Goal: Task Accomplishment & Management: Complete application form

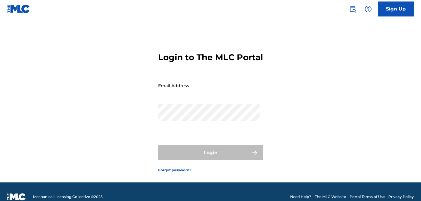
click at [221, 94] on input "Email Address" at bounding box center [208, 85] width 101 height 17
type input "[EMAIL_ADDRESS][DOMAIN_NAME]"
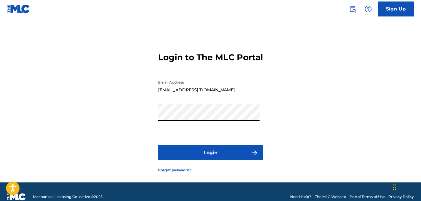
click at [222, 161] on button "Login" at bounding box center [210, 153] width 105 height 15
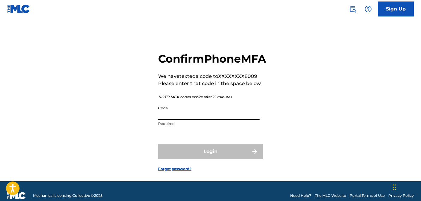
click at [223, 120] on input "Code" at bounding box center [208, 111] width 101 height 17
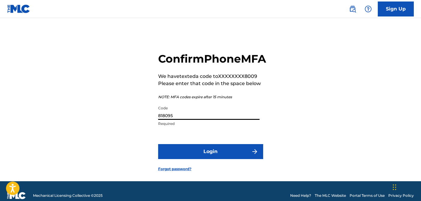
type input "818095"
click at [158, 144] on button "Login" at bounding box center [210, 151] width 105 height 15
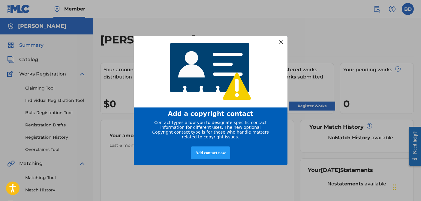
click at [283, 41] on div at bounding box center [281, 42] width 8 height 8
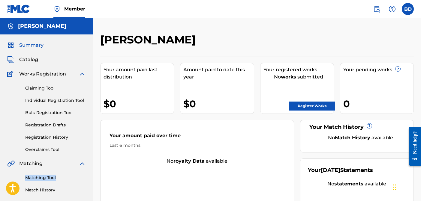
click at [44, 88] on link "Claiming Tool" at bounding box center [55, 88] width 61 height 6
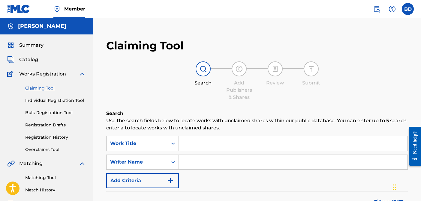
click at [198, 159] on input "Search Form" at bounding box center [293, 162] width 229 height 14
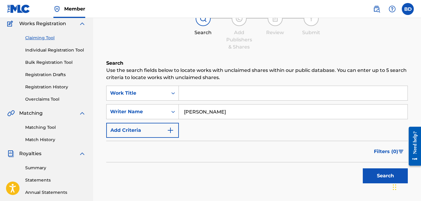
scroll to position [73, 0]
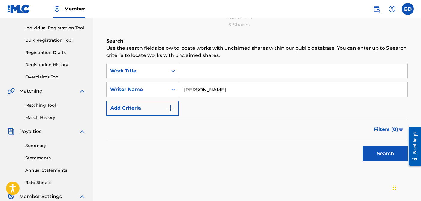
type input "[PERSON_NAME]"
click at [377, 155] on button "Search" at bounding box center [385, 154] width 45 height 15
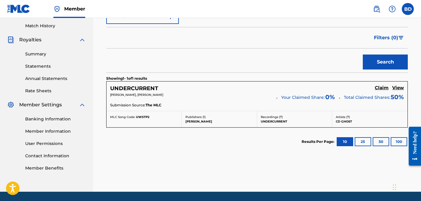
scroll to position [184, 0]
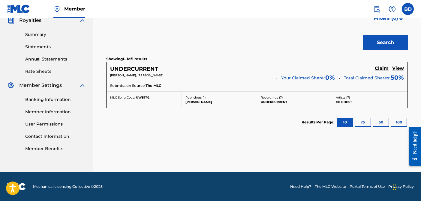
click at [379, 70] on h5 "Claim" at bounding box center [382, 69] width 14 height 6
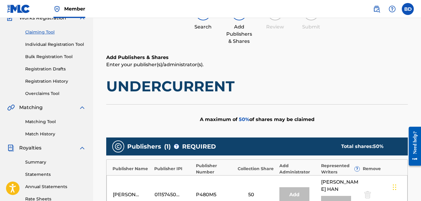
scroll to position [172, 0]
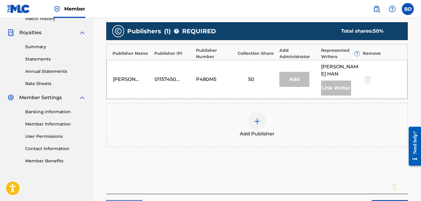
click at [263, 116] on div at bounding box center [257, 122] width 18 height 18
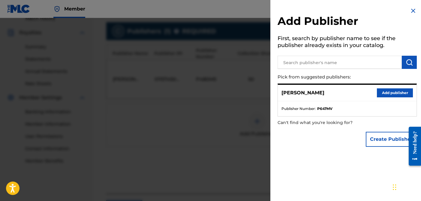
click at [222, 113] on div at bounding box center [210, 118] width 421 height 201
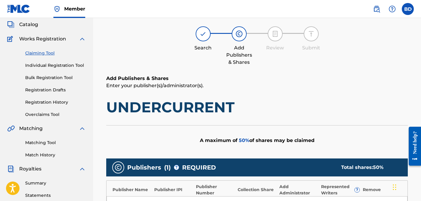
scroll to position [0, 0]
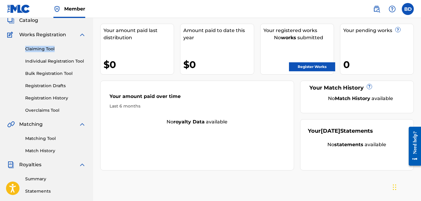
scroll to position [41, 0]
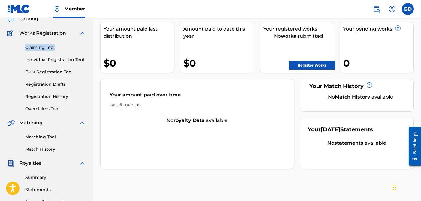
click at [44, 46] on link "Claiming Tool" at bounding box center [55, 47] width 61 height 6
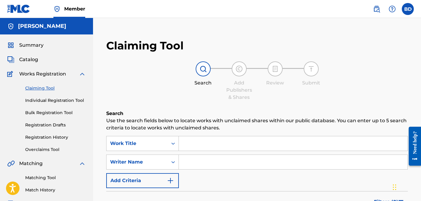
click at [229, 163] on input "Search Form" at bounding box center [293, 162] width 229 height 14
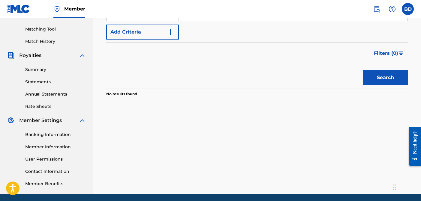
scroll to position [171, 0]
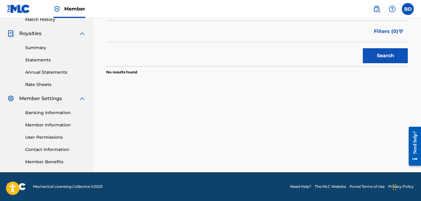
click at [382, 58] on button "Search" at bounding box center [385, 55] width 45 height 15
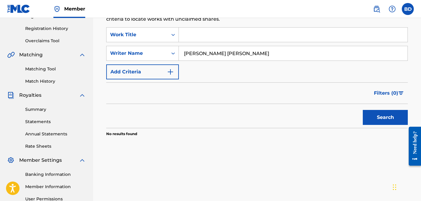
click at [216, 53] on input "[PERSON_NAME] [PERSON_NAME]" at bounding box center [293, 53] width 229 height 14
type input "[PERSON_NAME]"
click at [387, 115] on button "Search" at bounding box center [385, 117] width 45 height 15
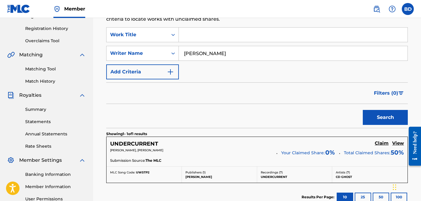
click at [350, 174] on p "Artists ( 7 )" at bounding box center [370, 173] width 68 height 5
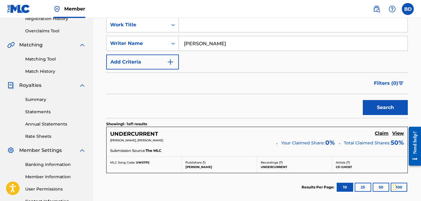
scroll to position [130, 0]
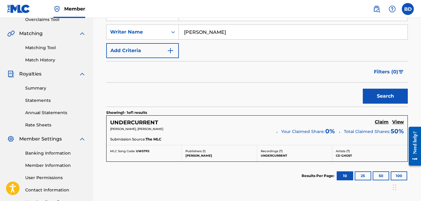
click at [364, 177] on button "25" at bounding box center [363, 176] width 17 height 9
click at [344, 177] on button "10" at bounding box center [345, 176] width 17 height 9
click at [279, 153] on p "Recordings ( 7 )" at bounding box center [295, 151] width 68 height 5
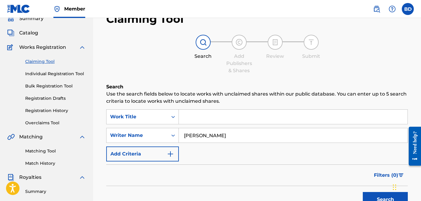
scroll to position [52, 0]
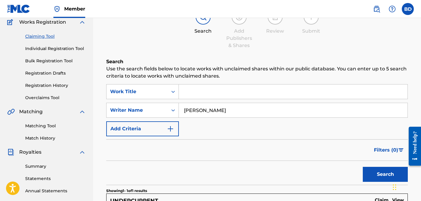
click at [167, 132] on img "Search Form" at bounding box center [170, 128] width 7 height 7
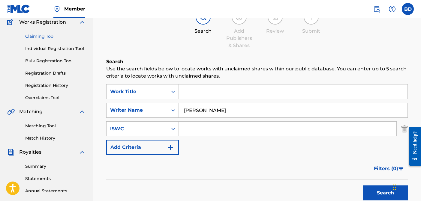
click at [162, 146] on button "Add Criteria" at bounding box center [142, 147] width 73 height 15
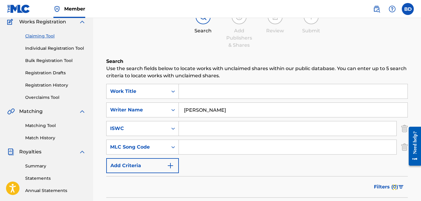
scroll to position [114, 0]
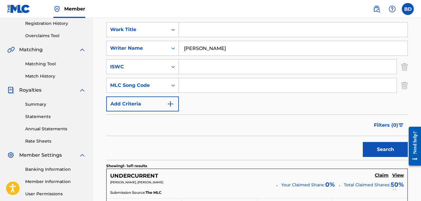
click at [158, 106] on button "Add Criteria" at bounding box center [142, 104] width 73 height 15
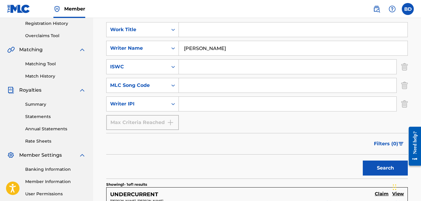
click at [158, 123] on div "Max Criteria Reached" at bounding box center [142, 122] width 73 height 15
click at [171, 108] on div "Search Form" at bounding box center [173, 104] width 11 height 11
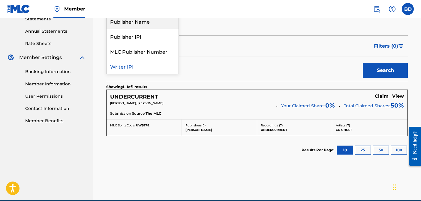
scroll to position [240, 0]
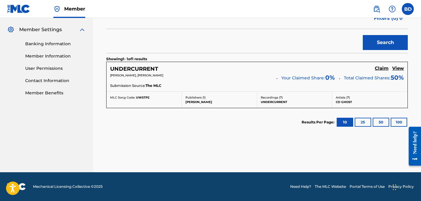
click at [210, 127] on section "Results Per Page: 10 25 50 100" at bounding box center [257, 122] width 302 height 28
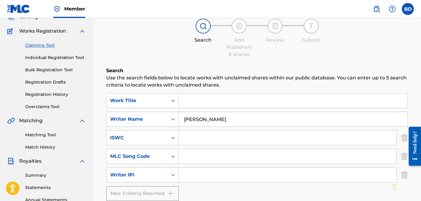
scroll to position [71, 0]
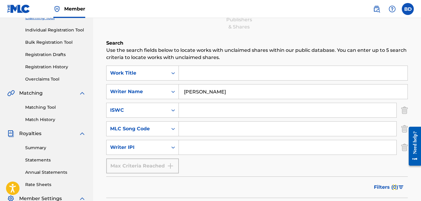
click at [240, 71] on input "Search Form" at bounding box center [293, 73] width 229 height 14
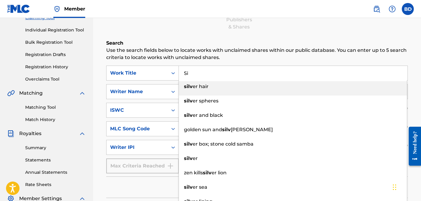
type input "S"
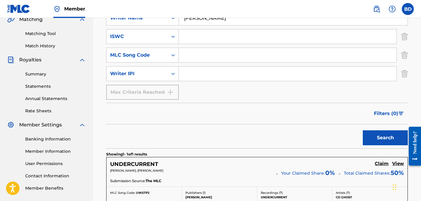
scroll to position [177, 0]
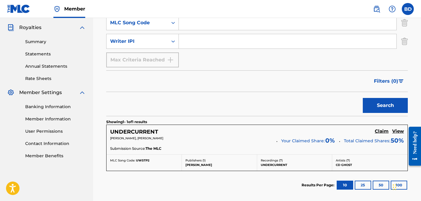
type input "roll the dice"
click at [368, 106] on button "Search" at bounding box center [385, 105] width 45 height 15
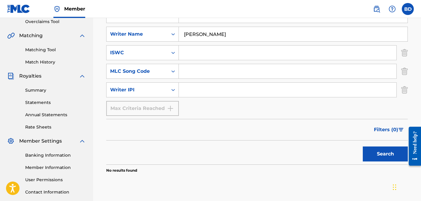
scroll to position [95, 0]
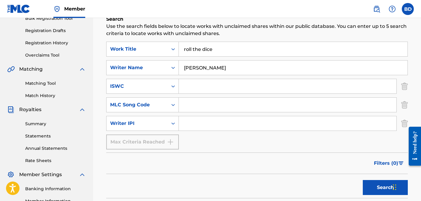
click at [219, 52] on input "roll the dice" at bounding box center [293, 49] width 229 height 14
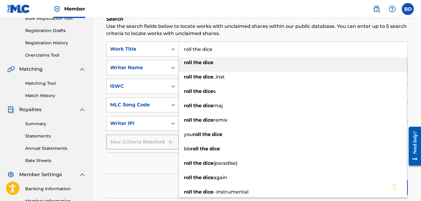
click at [219, 52] on input "roll the dice" at bounding box center [293, 49] width 229 height 14
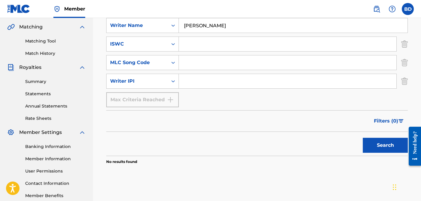
scroll to position [171, 0]
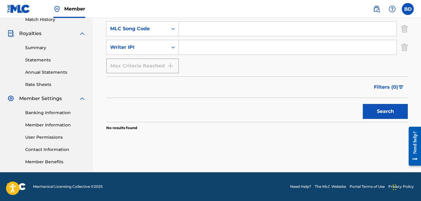
click at [369, 115] on button "Search" at bounding box center [385, 111] width 45 height 15
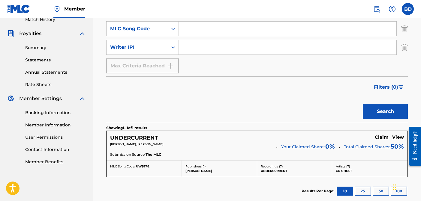
scroll to position [0, 0]
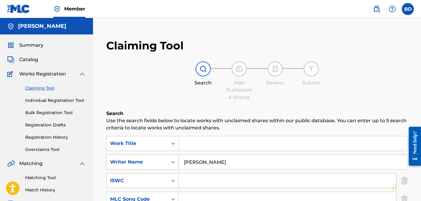
drag, startPoint x: 217, startPoint y: 164, endPoint x: 169, endPoint y: 163, distance: 48.3
click at [169, 162] on div "SearchWithCriteriaba83688d-bedc-4d9b-a53e-e9503e861e78 Writer Name [PERSON_NAME]" at bounding box center [257, 162] width 302 height 15
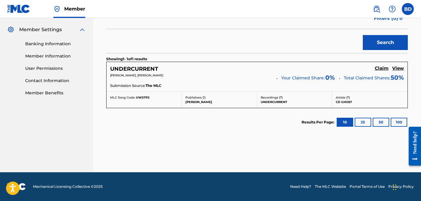
click at [399, 44] on button "Search" at bounding box center [385, 42] width 45 height 15
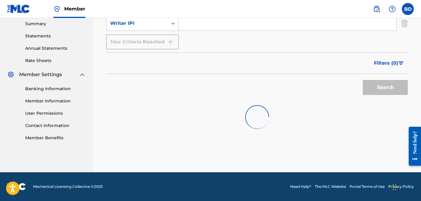
scroll to position [240, 0]
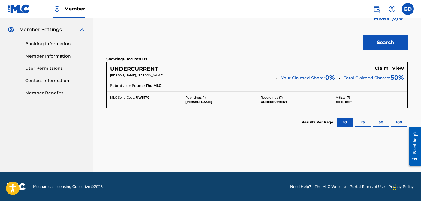
click at [352, 120] on button "10" at bounding box center [345, 122] width 17 height 9
click at [387, 124] on button "50" at bounding box center [381, 122] width 17 height 9
click at [344, 124] on button "10" at bounding box center [345, 122] width 17 height 9
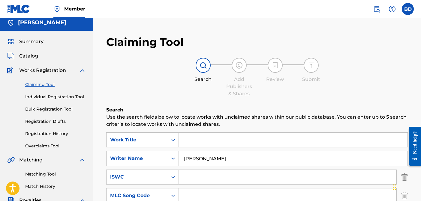
scroll to position [8, 0]
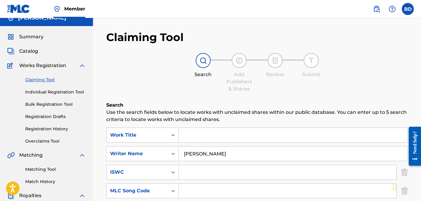
click at [207, 151] on input "[PERSON_NAME]" at bounding box center [293, 154] width 229 height 14
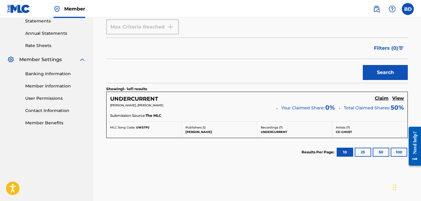
type input "[PERSON_NAME]"
click at [381, 79] on button "Search" at bounding box center [385, 72] width 45 height 15
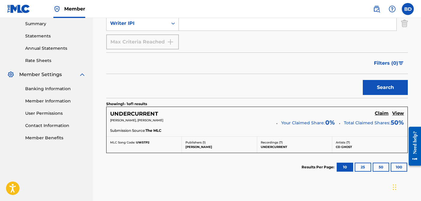
scroll to position [210, 0]
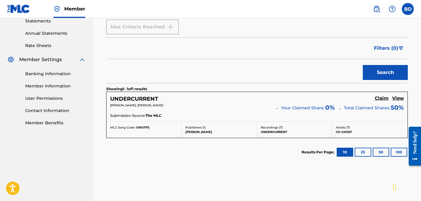
click at [384, 102] on link "Claim" at bounding box center [382, 99] width 14 height 7
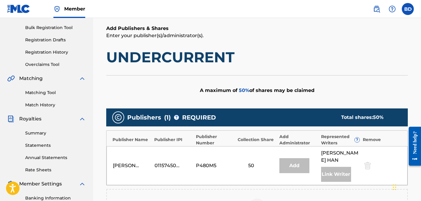
scroll to position [97, 0]
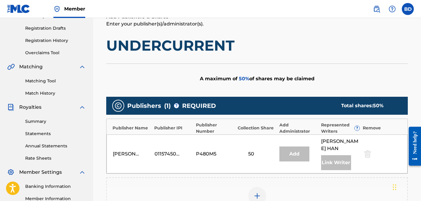
click at [366, 151] on div at bounding box center [367, 154] width 9 height 7
click at [368, 151] on div at bounding box center [367, 154] width 9 height 7
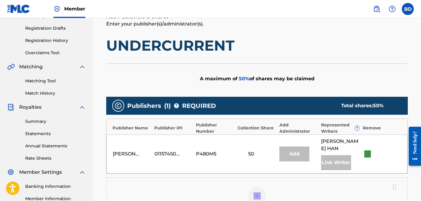
drag, startPoint x: 368, startPoint y: 150, endPoint x: 364, endPoint y: 149, distance: 4.2
click at [368, 151] on div at bounding box center [367, 154] width 9 height 7
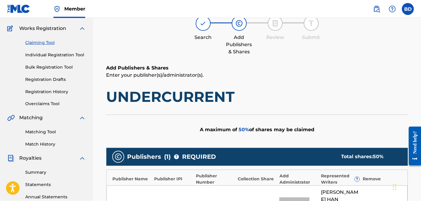
scroll to position [0, 0]
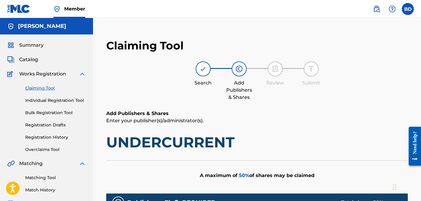
click at [49, 85] on link "Claiming Tool" at bounding box center [55, 88] width 61 height 6
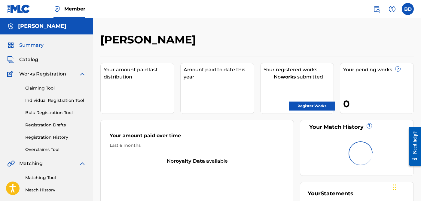
scroll to position [41, 0]
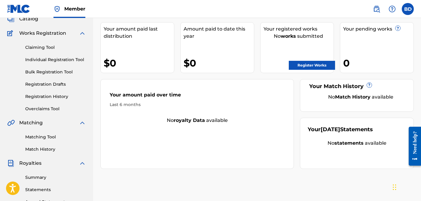
click at [51, 50] on link "Claiming Tool" at bounding box center [55, 47] width 61 height 6
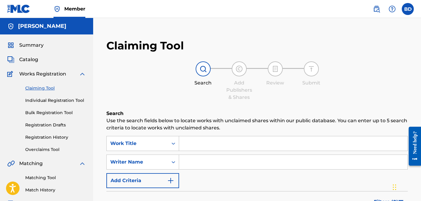
click at [240, 164] on input "Search Form" at bounding box center [293, 162] width 228 height 14
type input "[PERSON_NAME]"
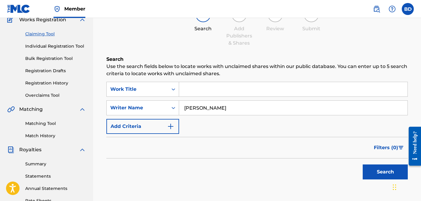
scroll to position [120, 0]
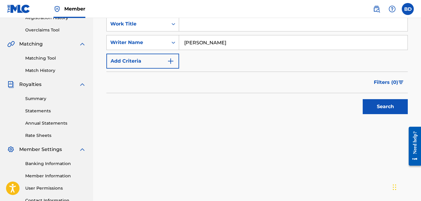
click at [387, 107] on button "Search" at bounding box center [384, 106] width 45 height 15
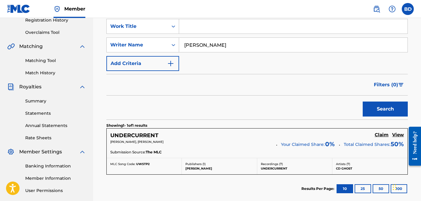
scroll to position [117, 0]
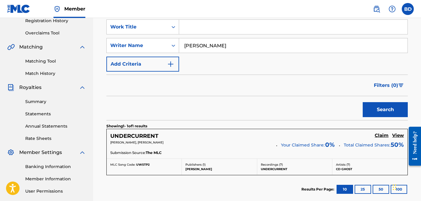
click at [385, 135] on h5 "Claim" at bounding box center [381, 136] width 14 height 6
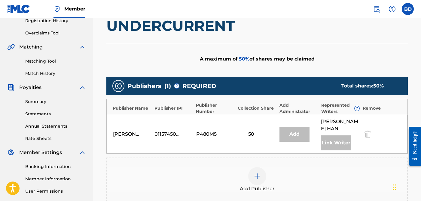
click at [268, 168] on div "Add Publisher" at bounding box center [257, 180] width 300 height 25
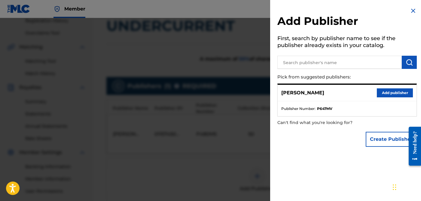
click at [384, 95] on button "Add publisher" at bounding box center [394, 93] width 36 height 9
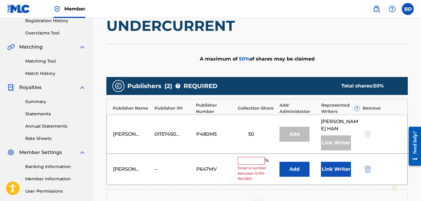
click at [251, 157] on input "text" at bounding box center [250, 161] width 27 height 8
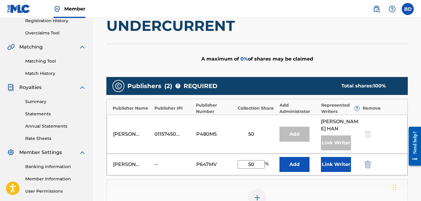
type input "50"
click at [304, 180] on div "Add Publisher" at bounding box center [256, 202] width 301 height 44
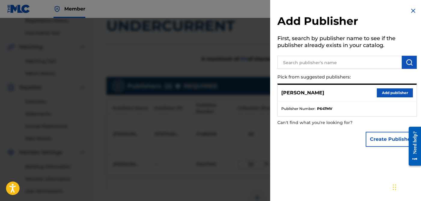
click at [411, 13] on img at bounding box center [412, 10] width 7 height 7
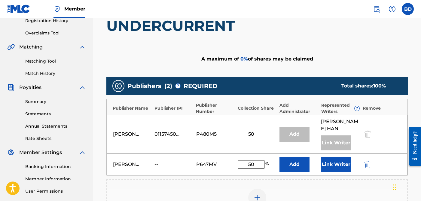
click at [323, 159] on button "Link Writer" at bounding box center [336, 164] width 30 height 15
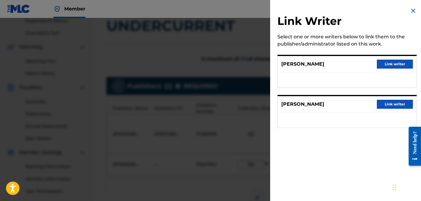
click at [392, 65] on button "Link writer" at bounding box center [394, 64] width 36 height 9
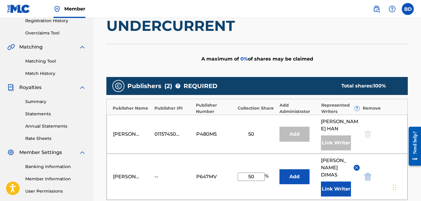
click at [309, 170] on button "Add" at bounding box center [294, 177] width 30 height 15
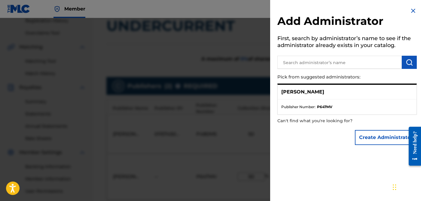
click at [328, 107] on strong "P647MV" at bounding box center [324, 106] width 15 height 5
copy strong "P647MV"
click at [409, 9] on img at bounding box center [412, 10] width 7 height 7
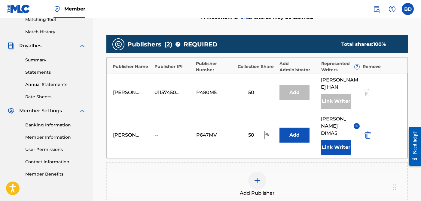
scroll to position [252, 0]
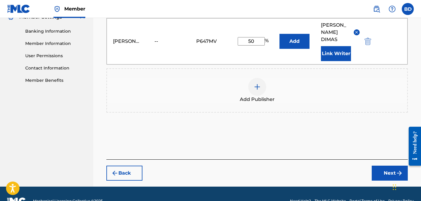
click at [384, 166] on button "Next" at bounding box center [389, 173] width 36 height 15
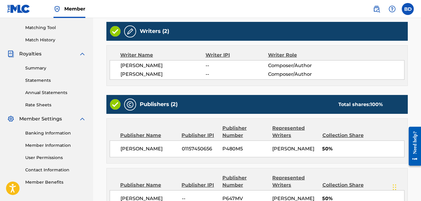
scroll to position [181, 0]
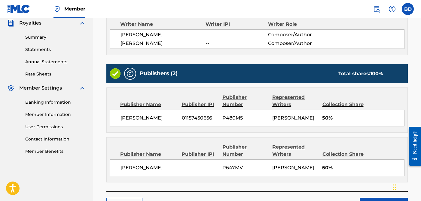
click at [202, 119] on span "01157450656" at bounding box center [200, 118] width 36 height 7
copy div "01157450656"
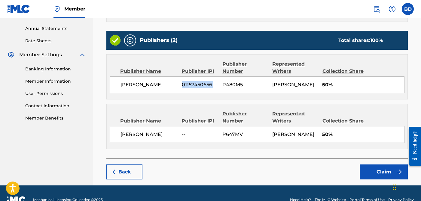
scroll to position [219, 0]
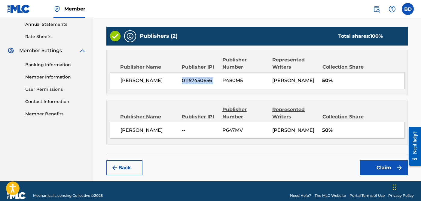
click at [386, 168] on button "Claim" at bounding box center [383, 168] width 48 height 15
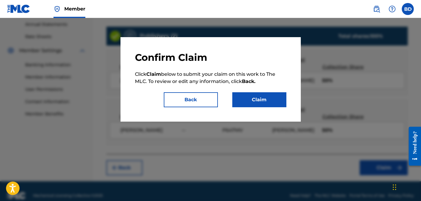
click at [241, 104] on button "Claim" at bounding box center [259, 99] width 54 height 15
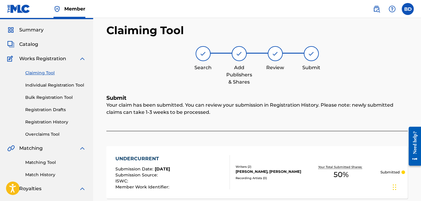
scroll to position [0, 0]
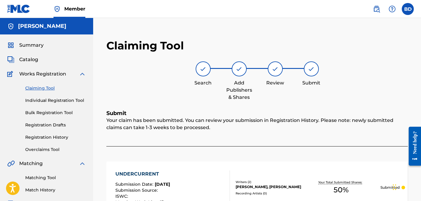
click at [132, 122] on div "Your claim has been submitted. You can review your submission in Registration H…" at bounding box center [256, 132] width 301 height 30
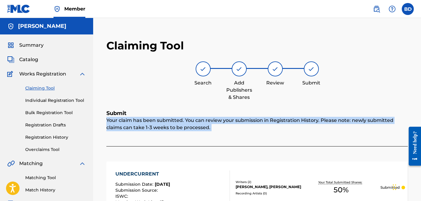
click at [132, 122] on div "Your claim has been submitted. You can review your submission in Registration H…" at bounding box center [256, 132] width 301 height 30
click at [272, 126] on div "Your claim has been submitted. You can review your submission in Registration H…" at bounding box center [256, 132] width 301 height 30
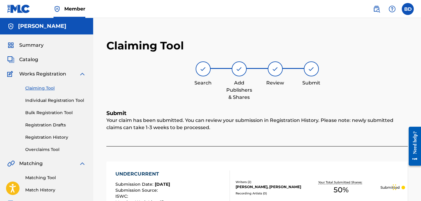
click at [156, 119] on div "Your claim has been submitted. You can review your submission in Registration H…" at bounding box center [256, 132] width 301 height 30
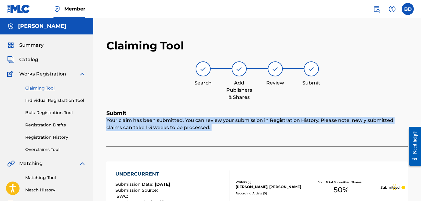
click at [156, 119] on div "Your claim has been submitted. You can review your submission in Registration H…" at bounding box center [256, 132] width 301 height 30
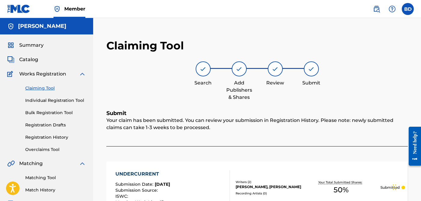
click at [230, 119] on div "Your claim has been submitted. You can review your submission in Registration H…" at bounding box center [256, 132] width 301 height 30
click at [209, 132] on div "Your claim has been submitted. You can review your submission in Registration H…" at bounding box center [256, 132] width 301 height 30
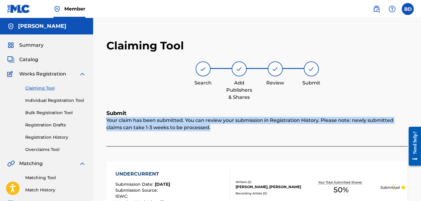
drag, startPoint x: 210, startPoint y: 125, endPoint x: 125, endPoint y: 113, distance: 85.6
click at [127, 114] on div "Submit Your claim has been submitted. You can review your submission in Registr…" at bounding box center [256, 169] width 301 height 119
click at [208, 130] on div "Your claim has been submitted. You can review your submission in Registration H…" at bounding box center [256, 132] width 301 height 30
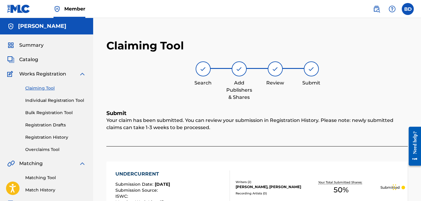
click at [66, 103] on link "Individual Registration Tool" at bounding box center [55, 101] width 61 height 6
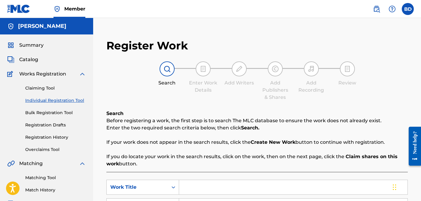
scroll to position [50, 0]
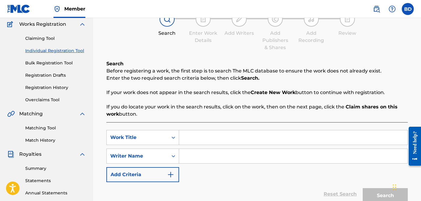
click at [195, 150] on input "Search Form" at bounding box center [293, 156] width 228 height 14
type input "[PERSON_NAME]"
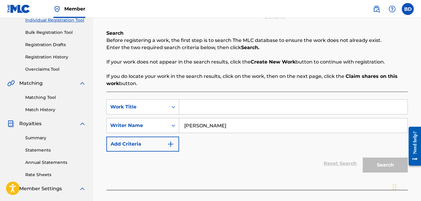
scroll to position [112, 0]
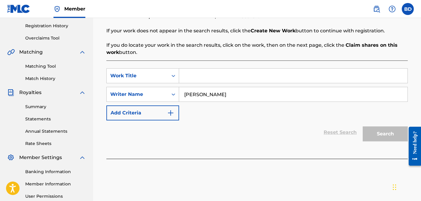
click at [195, 75] on input "Search Form" at bounding box center [293, 76] width 228 height 14
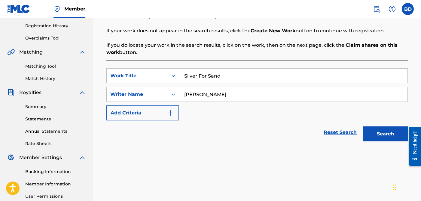
type input "Silver For Sand"
click at [376, 136] on button "Search" at bounding box center [384, 134] width 45 height 15
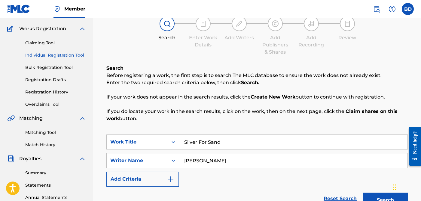
scroll to position [47, 0]
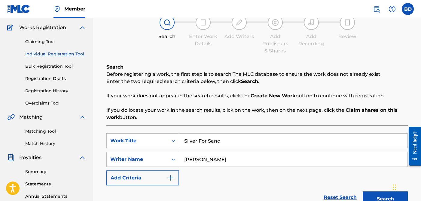
drag, startPoint x: 222, startPoint y: 143, endPoint x: 122, endPoint y: 126, distance: 101.3
click at [127, 128] on div "SearchWithCriteriae234f3b7-fc16-43d7-b9b4-eb13529126aa Work Title Silver For Sa…" at bounding box center [256, 204] width 301 height 156
click at [200, 124] on div "Search Before registering a work, the first step is to search The MLC database …" at bounding box center [256, 173] width 301 height 218
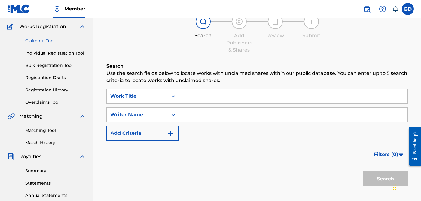
scroll to position [52, 0]
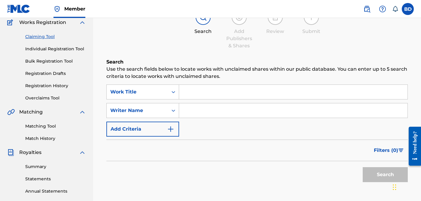
click at [154, 129] on button "Add Criteria" at bounding box center [142, 129] width 73 height 15
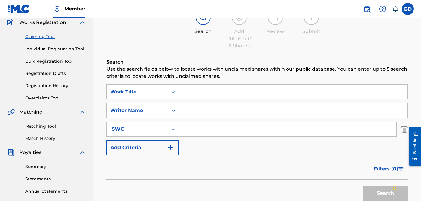
click at [153, 147] on button "Add Criteria" at bounding box center [142, 148] width 73 height 15
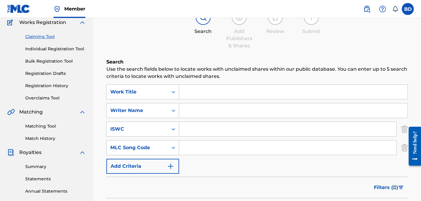
click at [154, 164] on button "Add Criteria" at bounding box center [142, 166] width 73 height 15
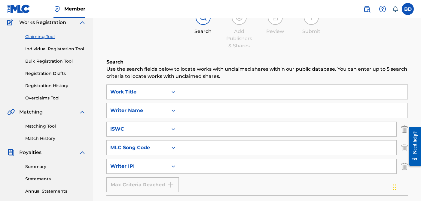
click at [156, 183] on div "Max Criteria Reached" at bounding box center [142, 185] width 73 height 15
click at [156, 165] on div "Writer IPI" at bounding box center [137, 166] width 54 height 7
click at [151, 160] on div "Writer IPI" at bounding box center [142, 166] width 73 height 15
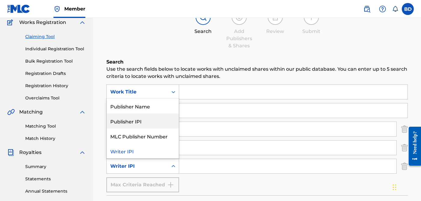
click at [147, 118] on div "Publisher IPI" at bounding box center [143, 121] width 72 height 15
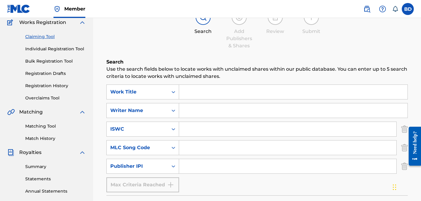
click at [198, 167] on input "Search Form" at bounding box center [287, 166] width 217 height 14
paste input "01157450656"
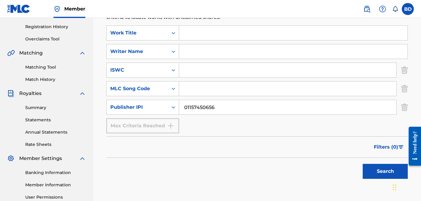
scroll to position [171, 0]
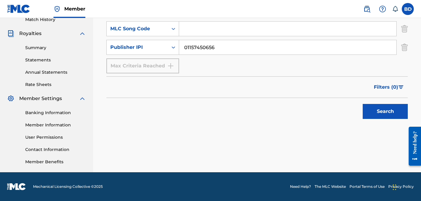
type input "01157450656"
click at [381, 114] on button "Search" at bounding box center [384, 111] width 45 height 15
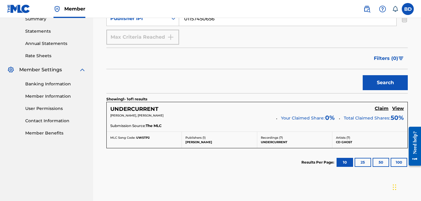
scroll to position [240, 0]
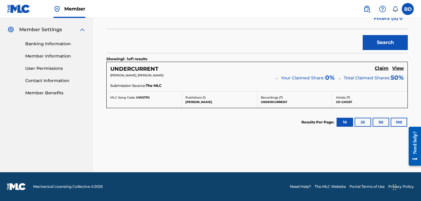
click at [359, 124] on button "25" at bounding box center [362, 122] width 17 height 9
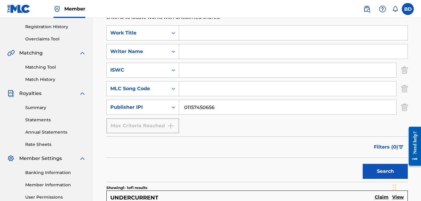
scroll to position [0, 0]
